Goal: Information Seeking & Learning: Check status

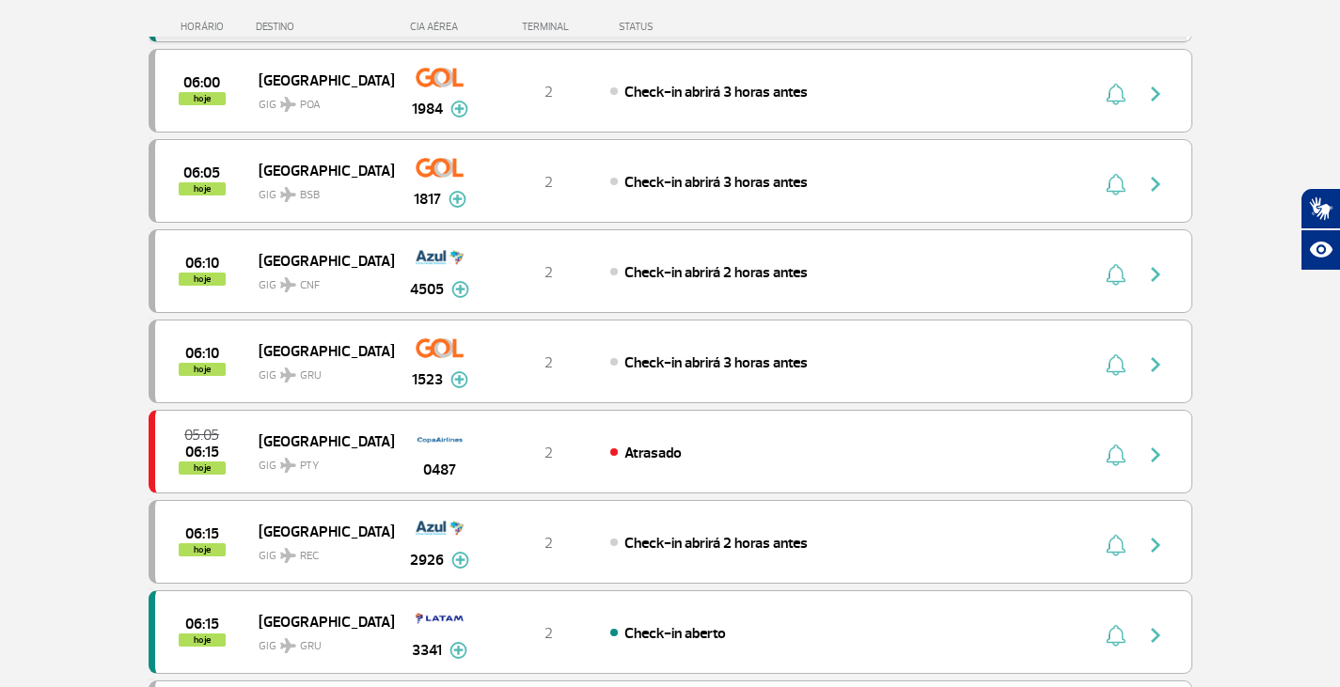
scroll to position [752, 0]
